Goal: Task Accomplishment & Management: Manage account settings

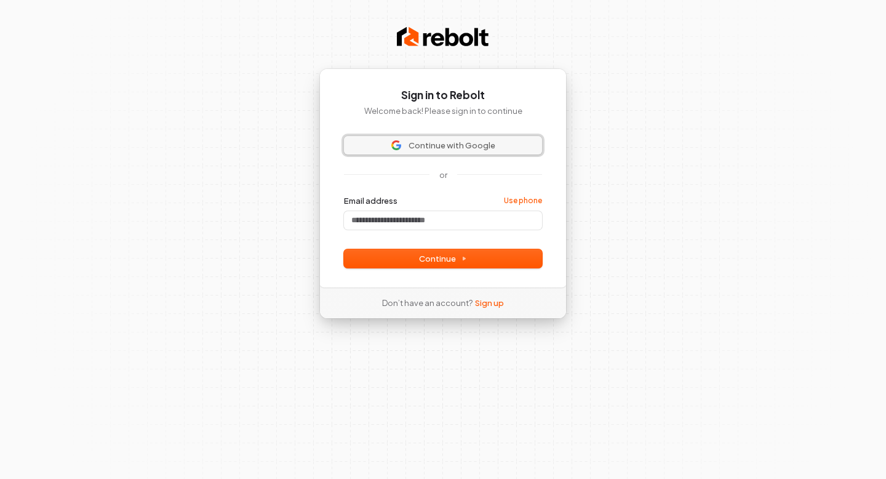
click at [418, 147] on span "Continue with Google" at bounding box center [452, 145] width 87 height 11
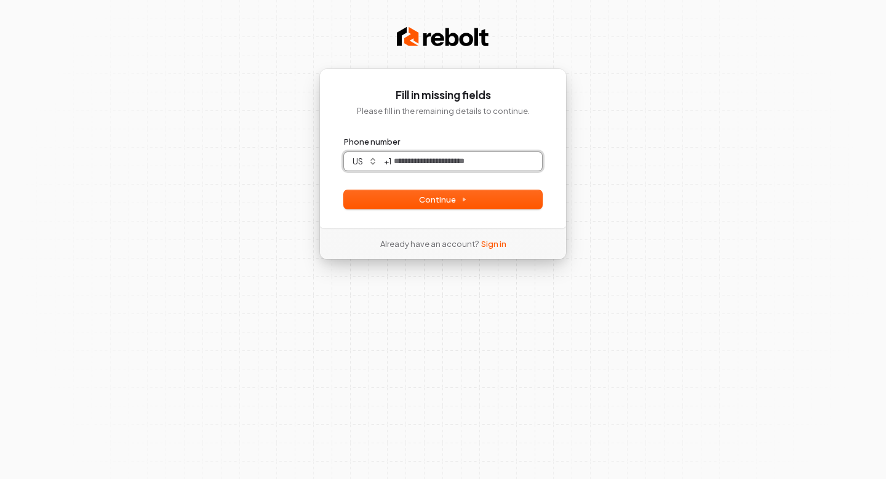
click at [492, 164] on input "Phone number" at bounding box center [466, 161] width 151 height 18
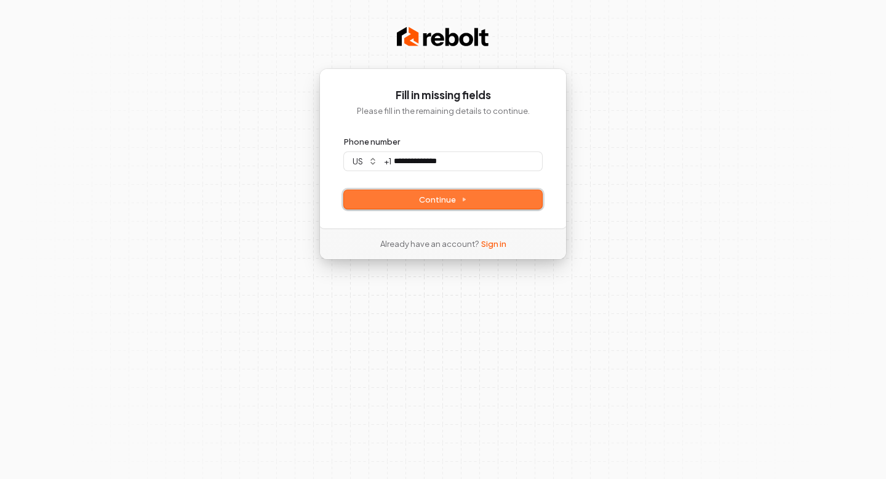
click at [506, 193] on button "Continue" at bounding box center [443, 199] width 198 height 18
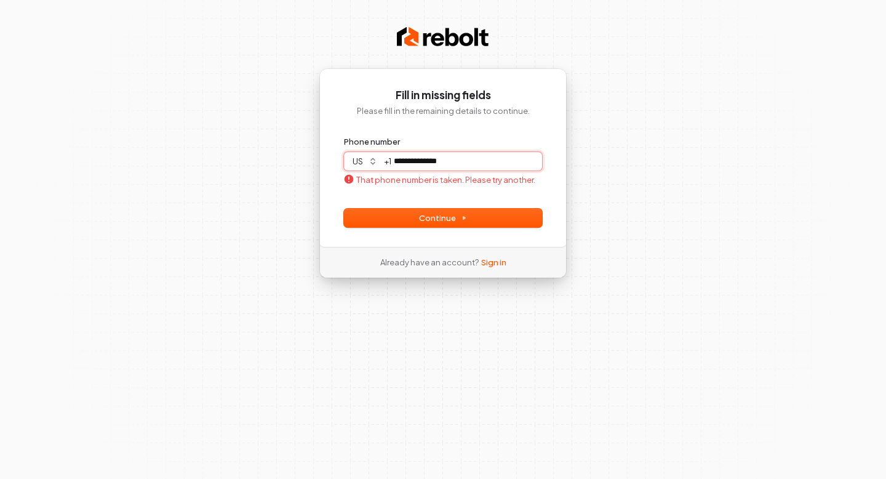
type input "**********"
click at [462, 164] on input "**********" at bounding box center [466, 161] width 151 height 18
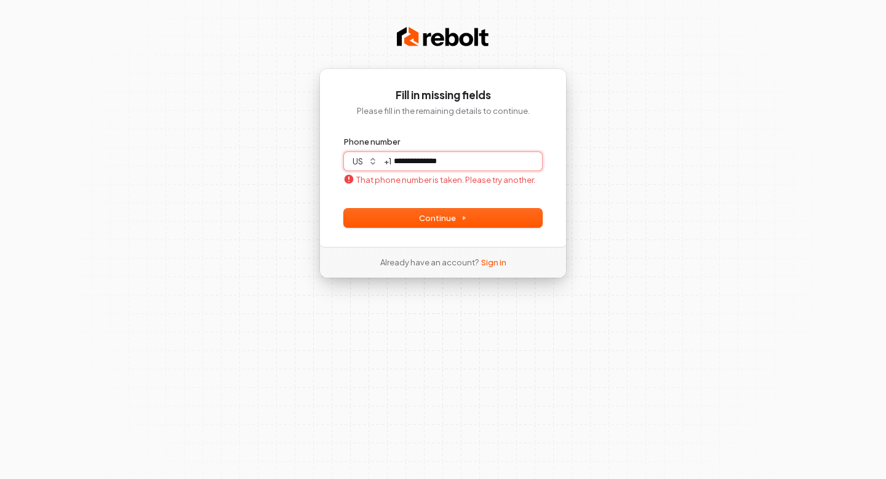
click at [462, 164] on input "**********" at bounding box center [466, 161] width 151 height 18
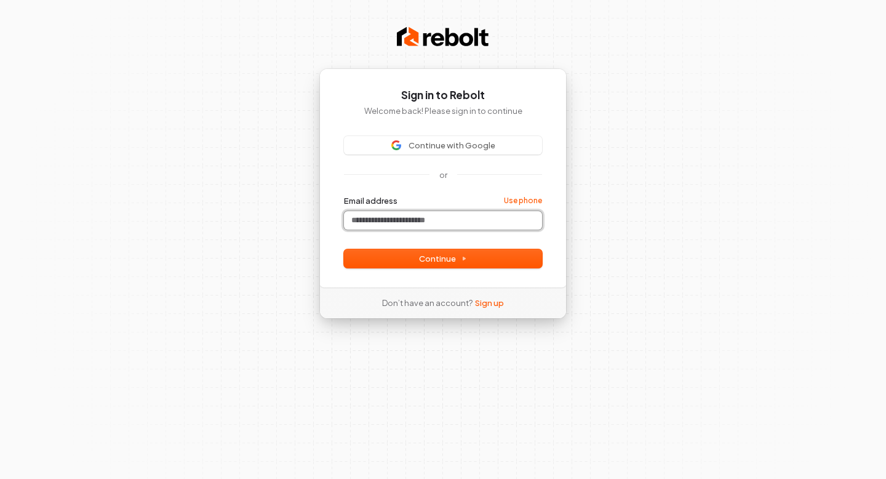
click at [454, 221] on input "Email address" at bounding box center [443, 220] width 198 height 18
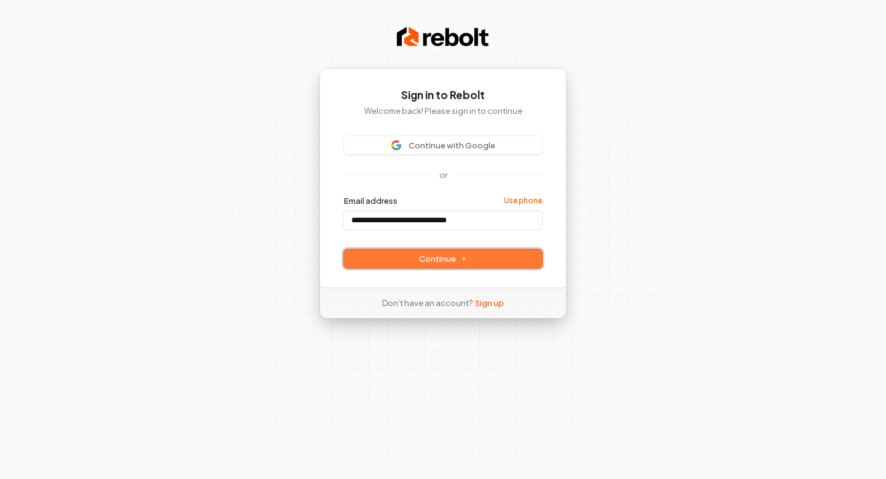
click at [447, 262] on span "Continue" at bounding box center [443, 258] width 48 height 11
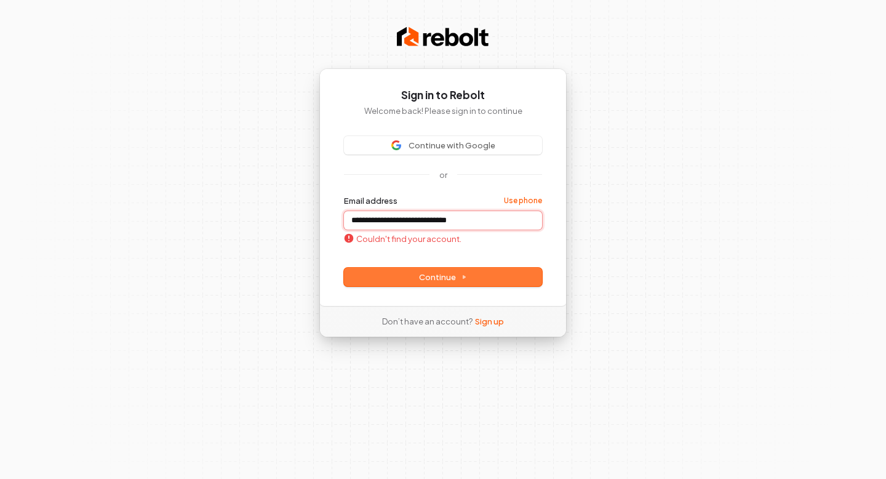
click at [452, 215] on input "**********" at bounding box center [443, 220] width 198 height 18
click at [434, 276] on span "Continue" at bounding box center [443, 276] width 48 height 11
type input "**********"
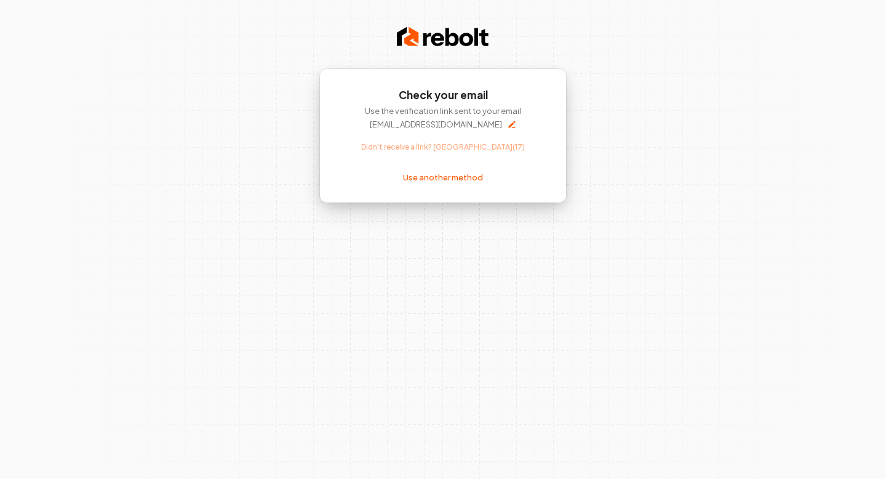
click at [541, 207] on div "Check your email Use the verification link sent to your email [EMAIL_ADDRESS][D…" at bounding box center [443, 239] width 886 height 479
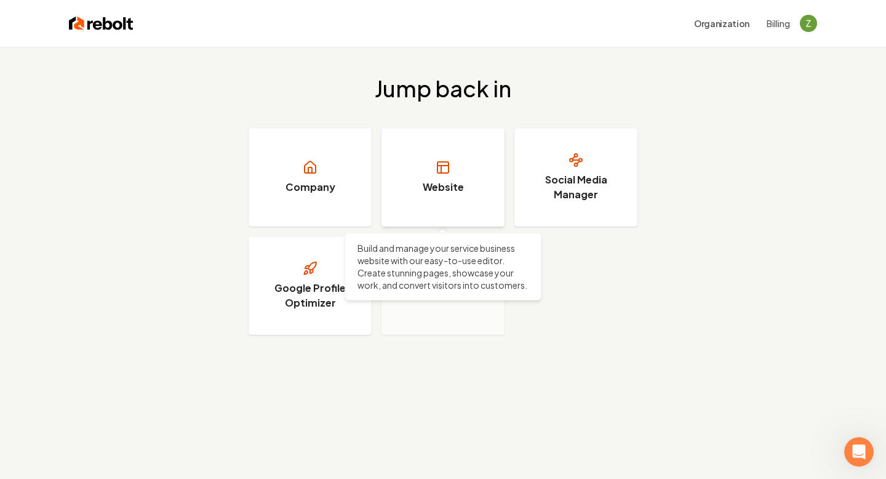
click at [442, 188] on h3 "Website" at bounding box center [443, 187] width 41 height 15
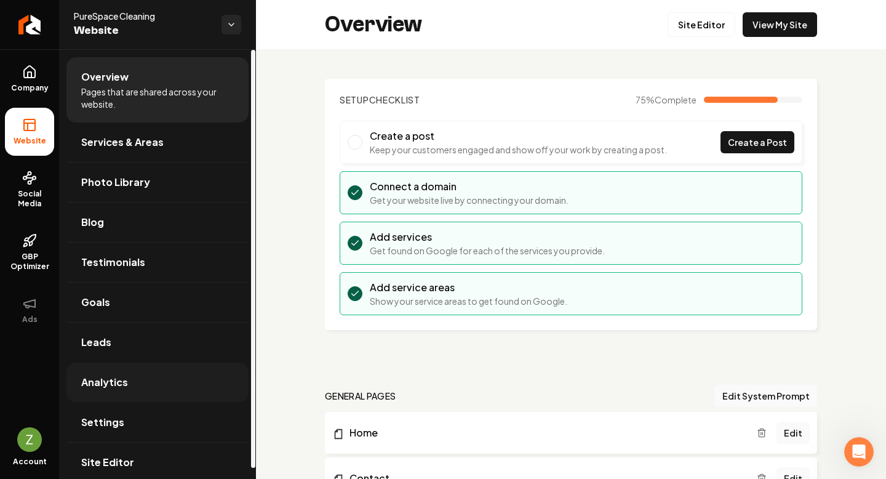
click at [127, 374] on link "Analytics" at bounding box center [157, 381] width 182 height 39
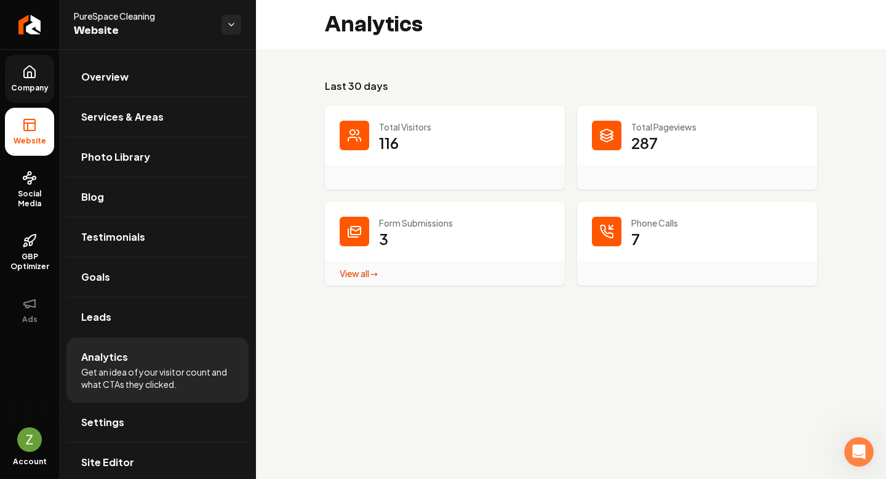
click at [27, 84] on span "Company" at bounding box center [29, 88] width 47 height 10
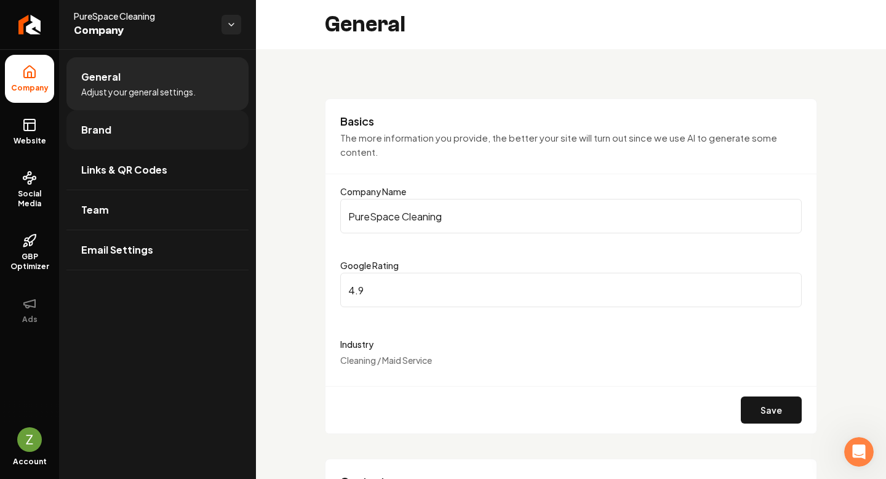
click at [129, 113] on link "Brand" at bounding box center [157, 129] width 182 height 39
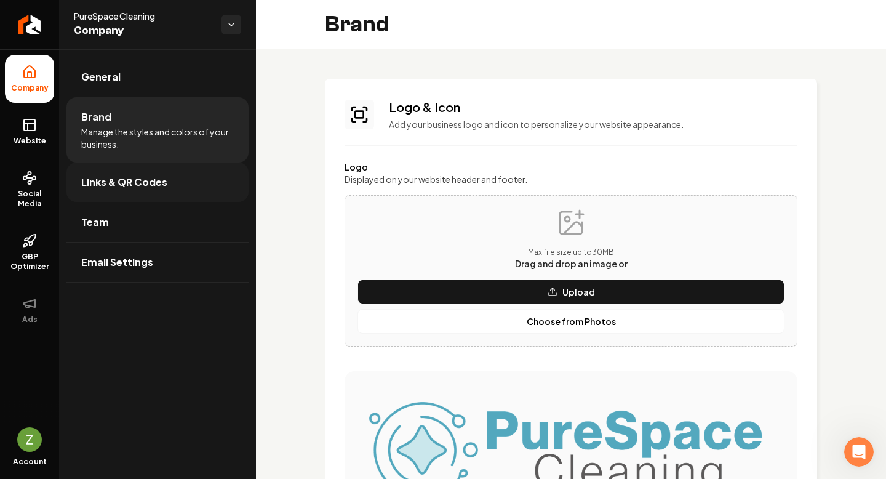
click at [167, 177] on link "Links & QR Codes" at bounding box center [157, 181] width 182 height 39
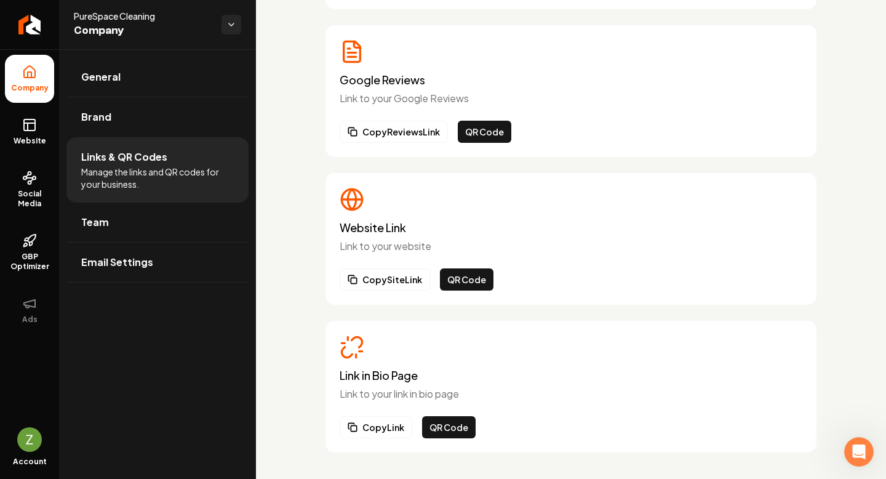
scroll to position [206, 0]
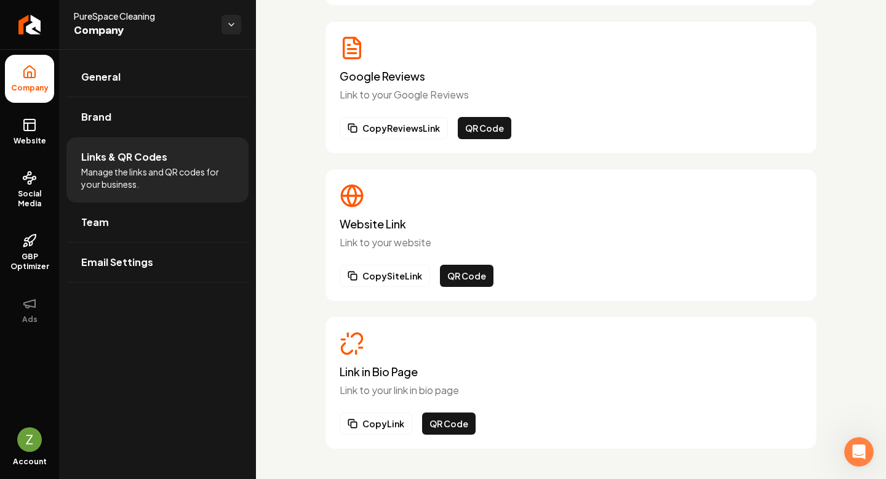
click at [28, 444] on img "Open user button" at bounding box center [29, 439] width 25 height 25
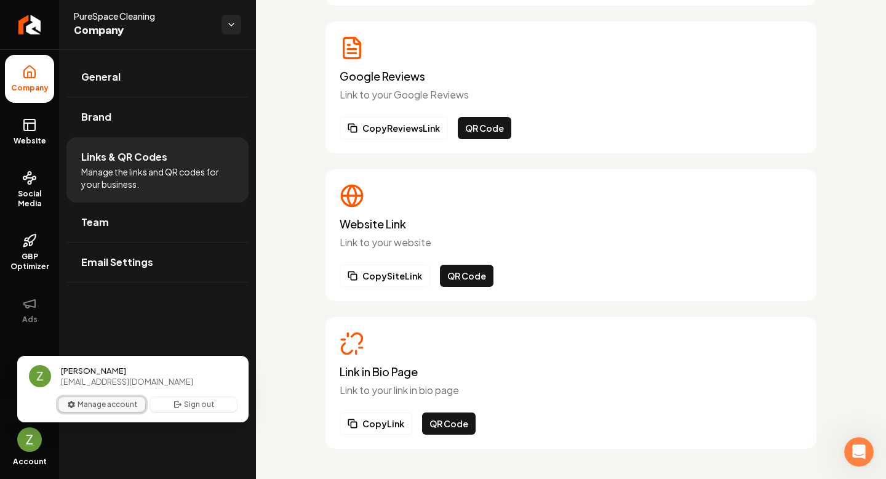
click at [142, 404] on button "Manage account" at bounding box center [101, 404] width 87 height 15
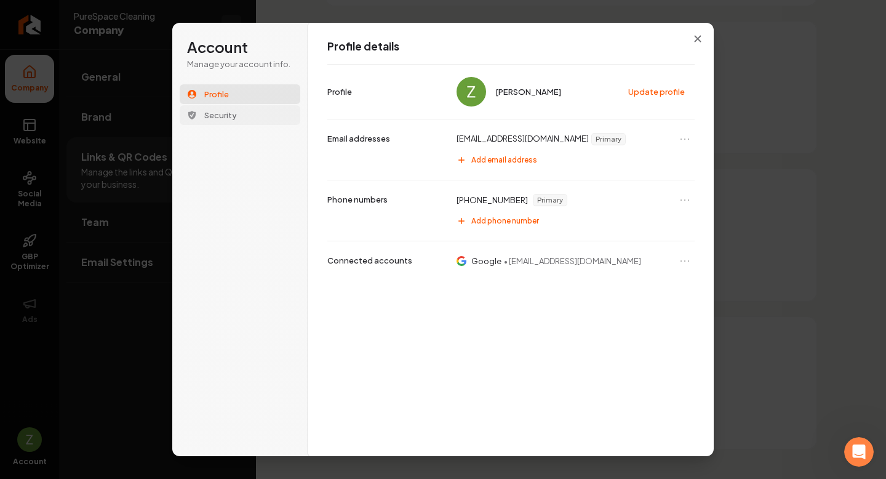
click at [225, 116] on span "Security" at bounding box center [220, 115] width 33 height 11
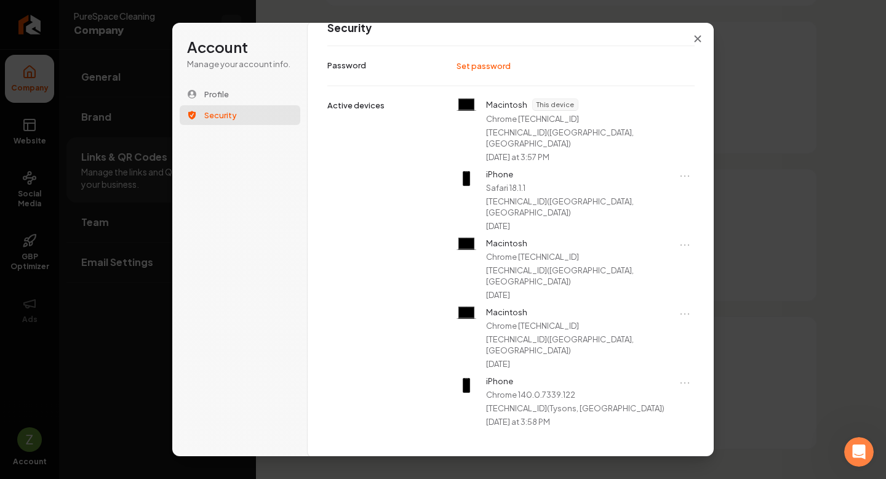
scroll to position [30, 0]
click at [698, 41] on icon "Close modal" at bounding box center [697, 38] width 7 height 7
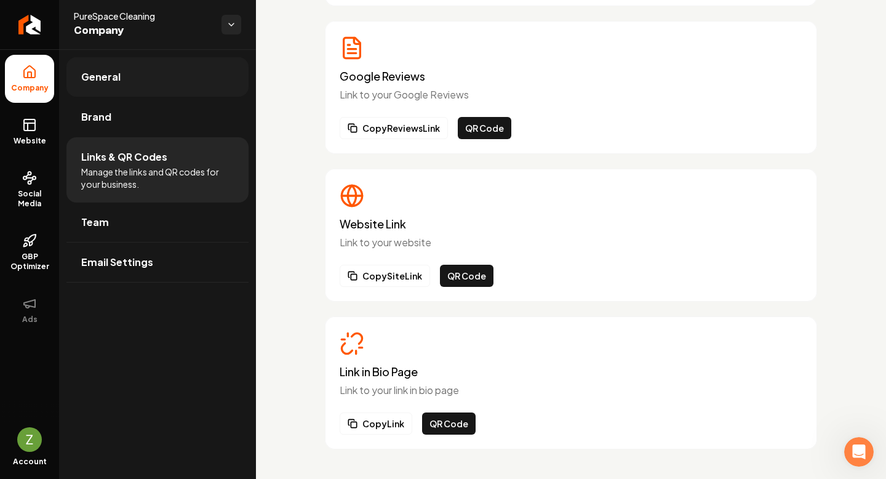
click at [108, 82] on span "General" at bounding box center [100, 77] width 39 height 15
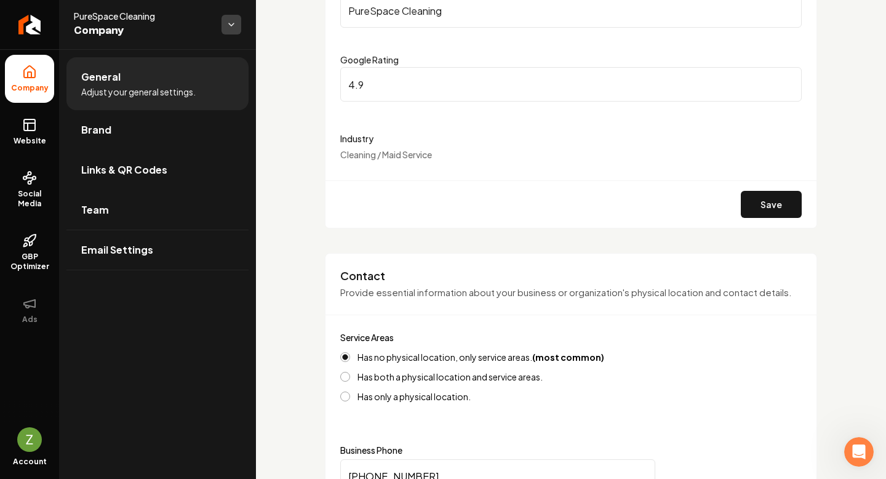
click at [230, 26] on html "Company Website Social Media GBP Optimizer Ads Account PureSpace Cleaning Compa…" at bounding box center [443, 239] width 886 height 479
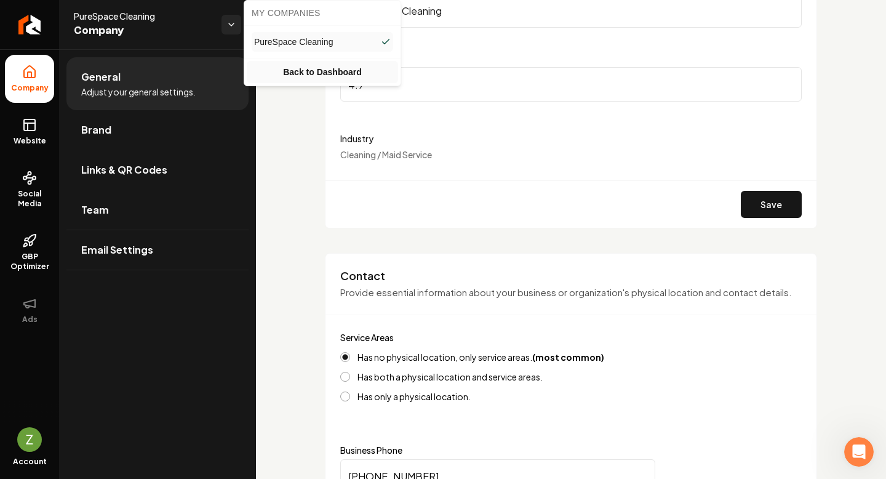
click at [281, 71] on link "Back to Dashboard" at bounding box center [322, 72] width 151 height 22
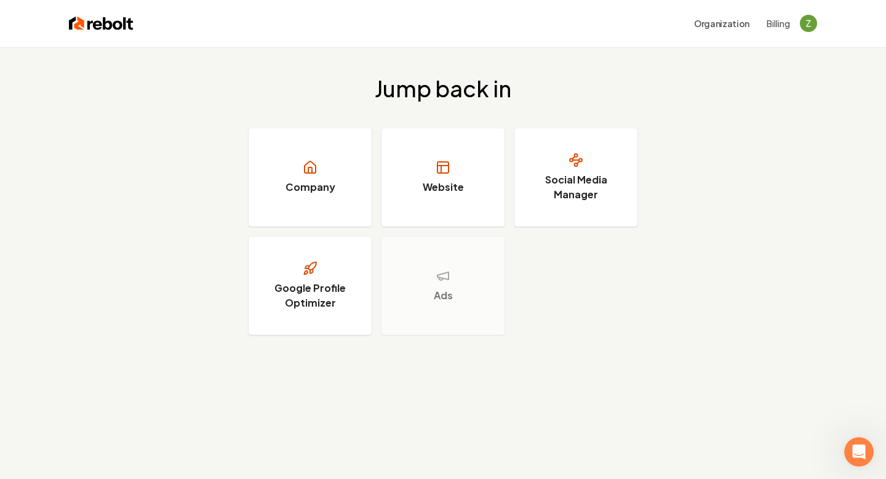
click at [780, 23] on button "Billing" at bounding box center [778, 23] width 23 height 12
